Goal: Information Seeking & Learning: Learn about a topic

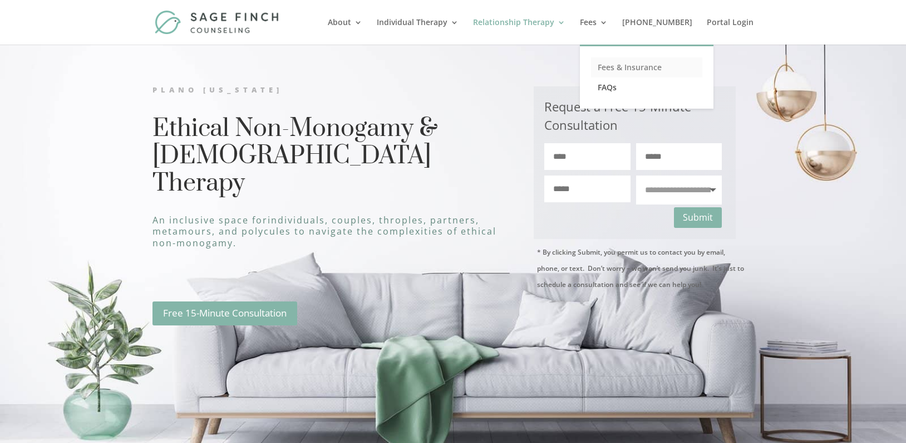
click at [639, 67] on link "Fees & Insurance" at bounding box center [646, 67] width 111 height 20
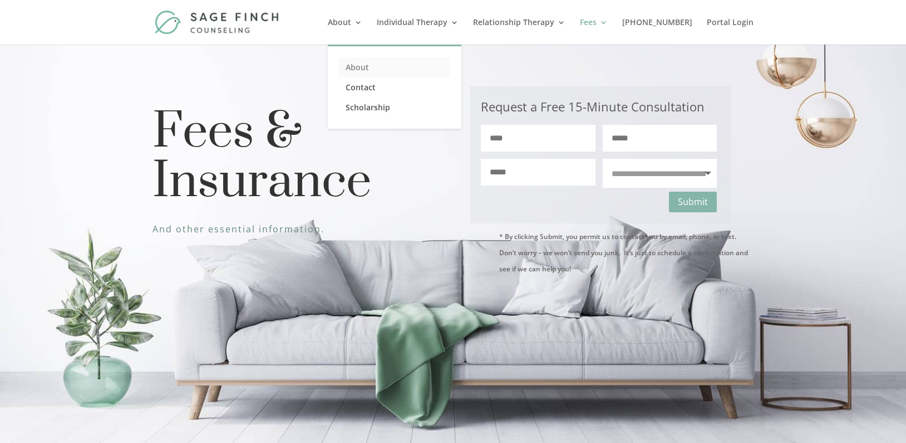
click at [376, 63] on link "About" at bounding box center [394, 67] width 111 height 20
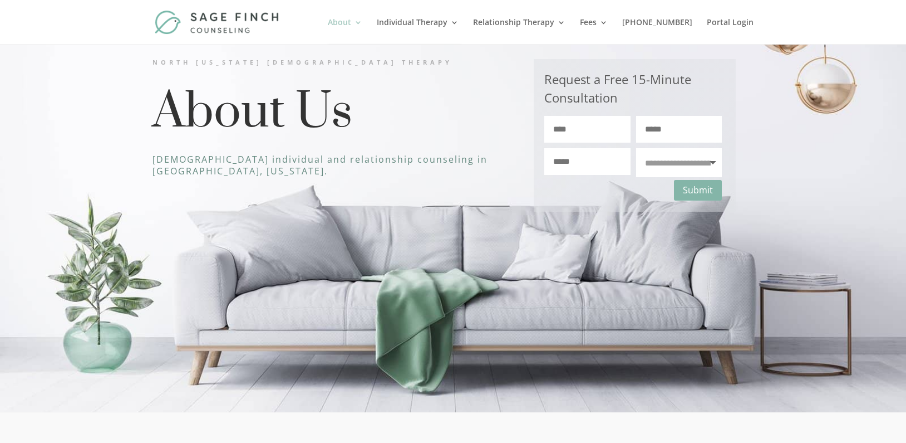
click at [362, 21] on link "About" at bounding box center [345, 31] width 35 height 26
click at [266, 111] on h1 "About Us" at bounding box center [326, 115] width 347 height 55
click at [551, 18] on link "Relationship Therapy" at bounding box center [519, 31] width 92 height 26
